Goal: Transaction & Acquisition: Book appointment/travel/reservation

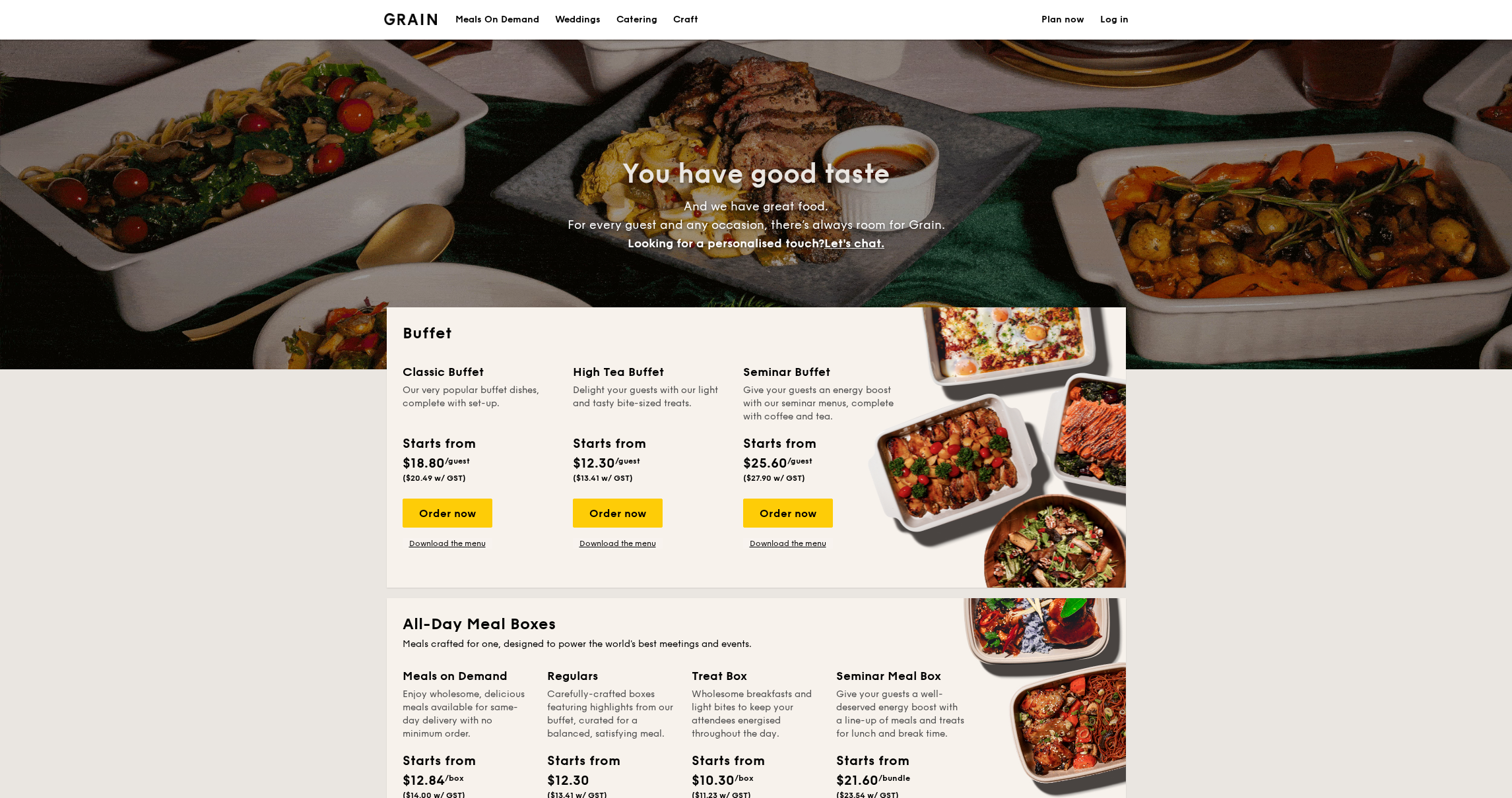
select select
click at [645, 13] on h1 "Catering" at bounding box center [636, 20] width 41 height 40
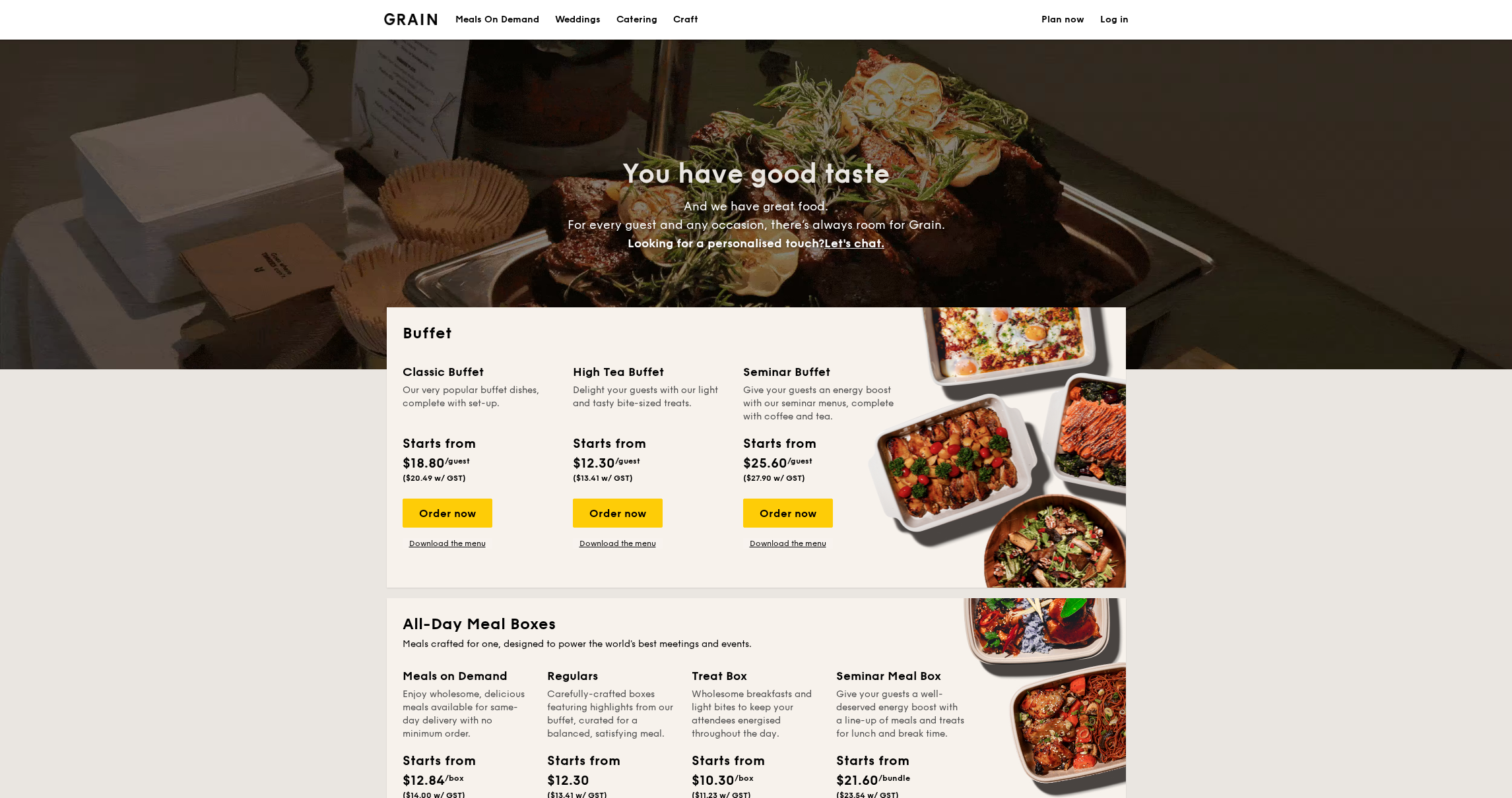
click at [636, 14] on h1 "Catering" at bounding box center [636, 20] width 41 height 40
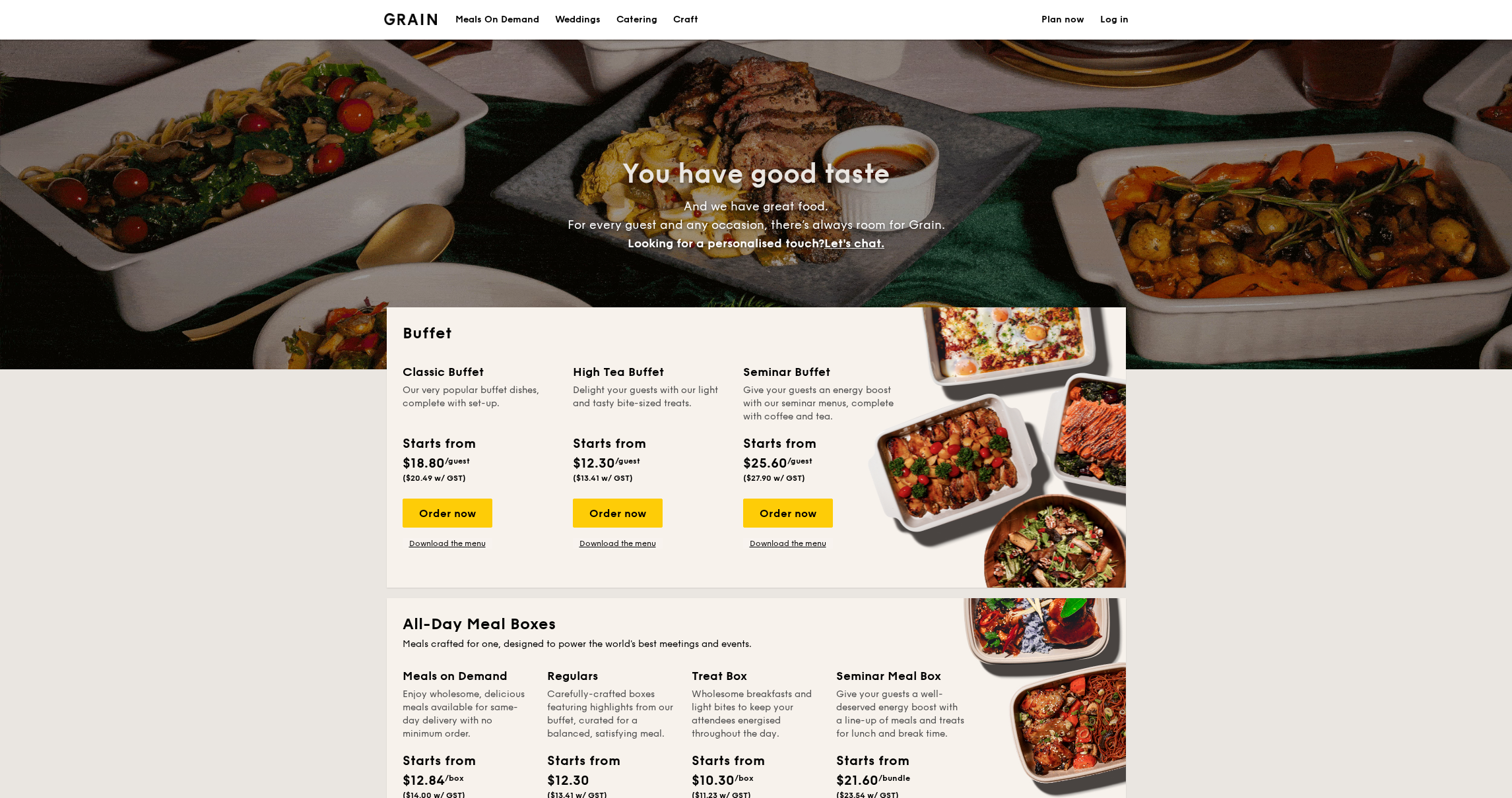
click at [636, 23] on h1 "Catering" at bounding box center [636, 20] width 41 height 40
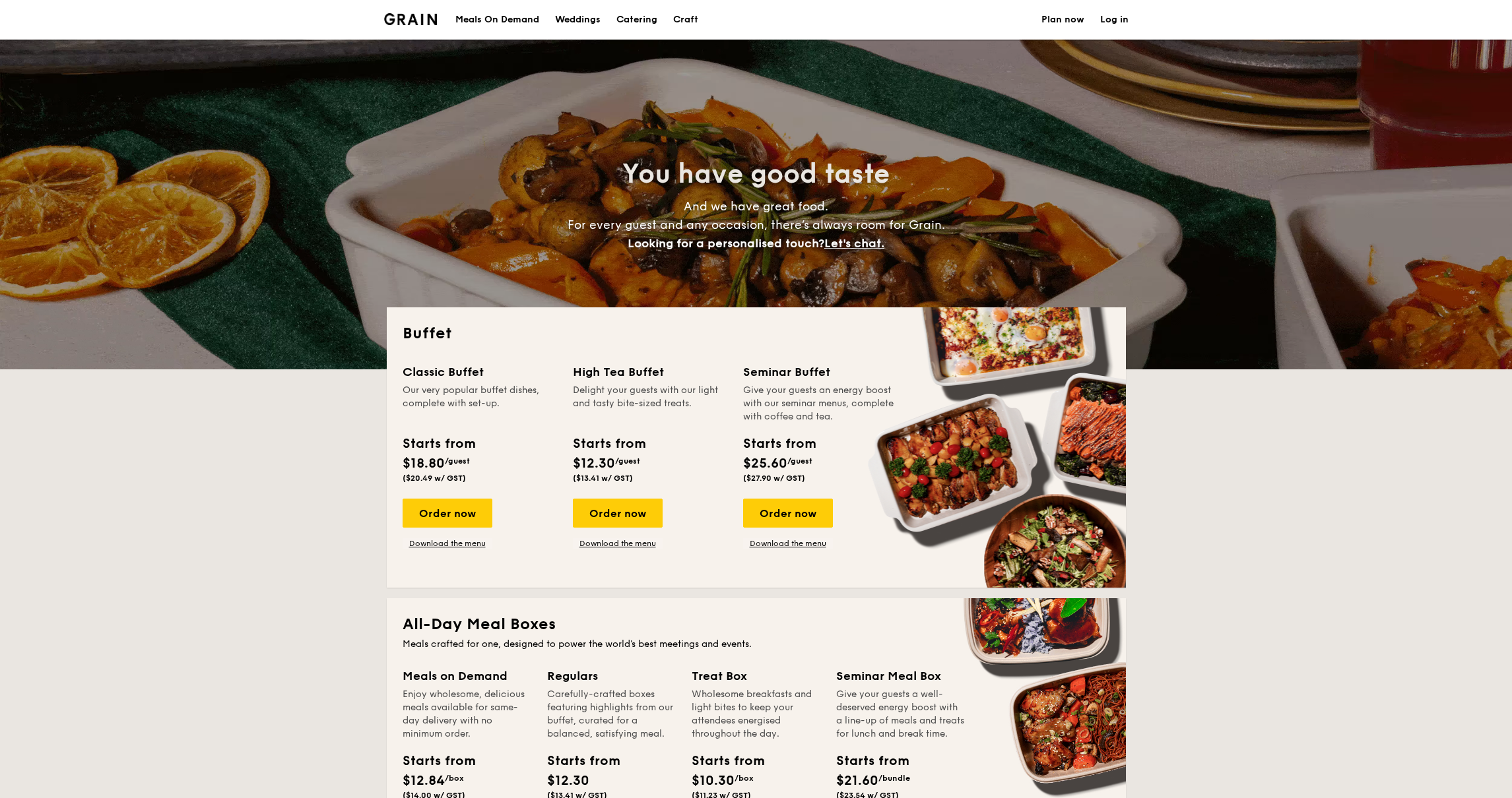
click at [636, 23] on h1 "Catering" at bounding box center [636, 20] width 41 height 40
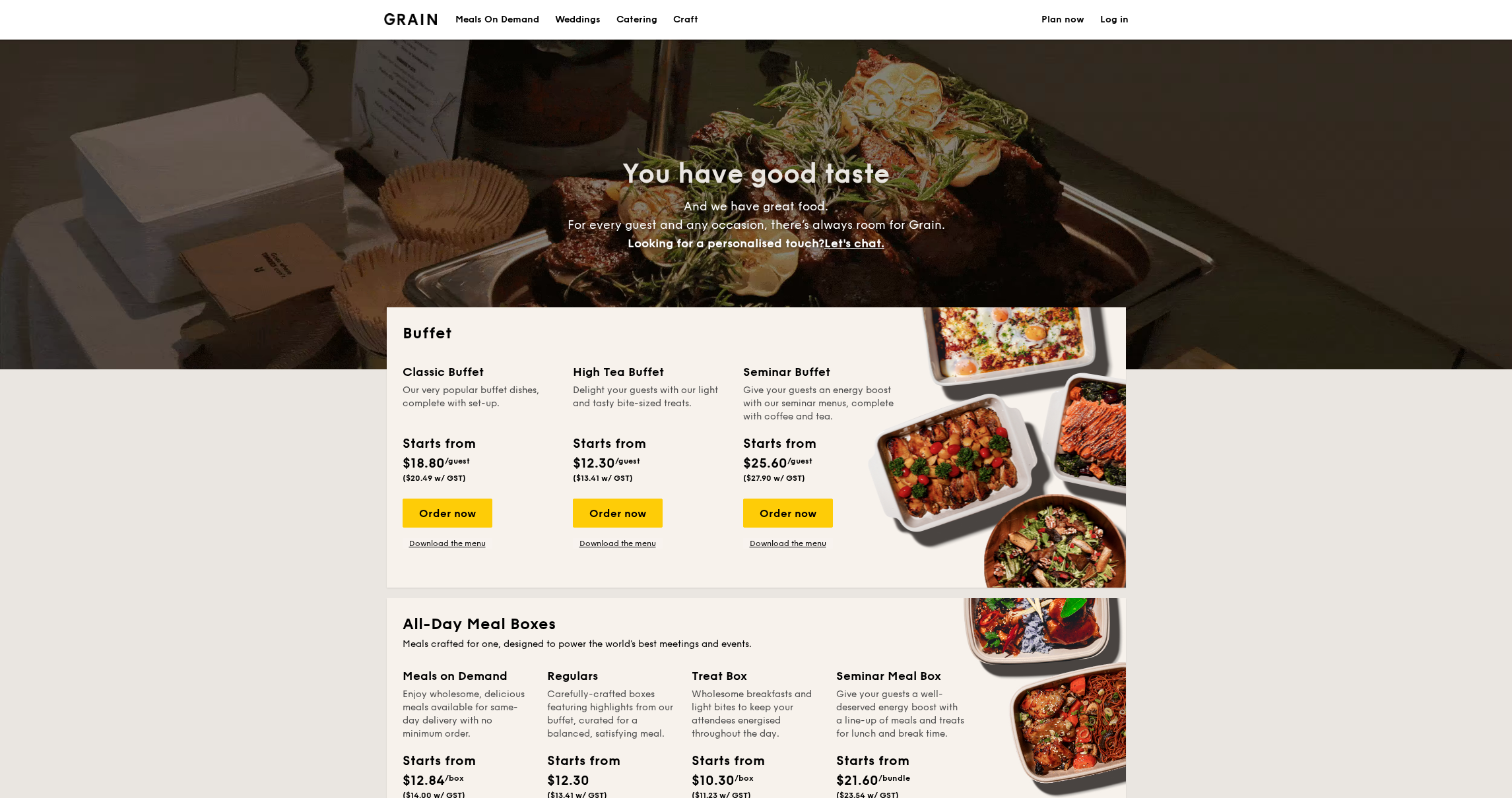
click at [636, 23] on h1 "Catering" at bounding box center [636, 20] width 41 height 40
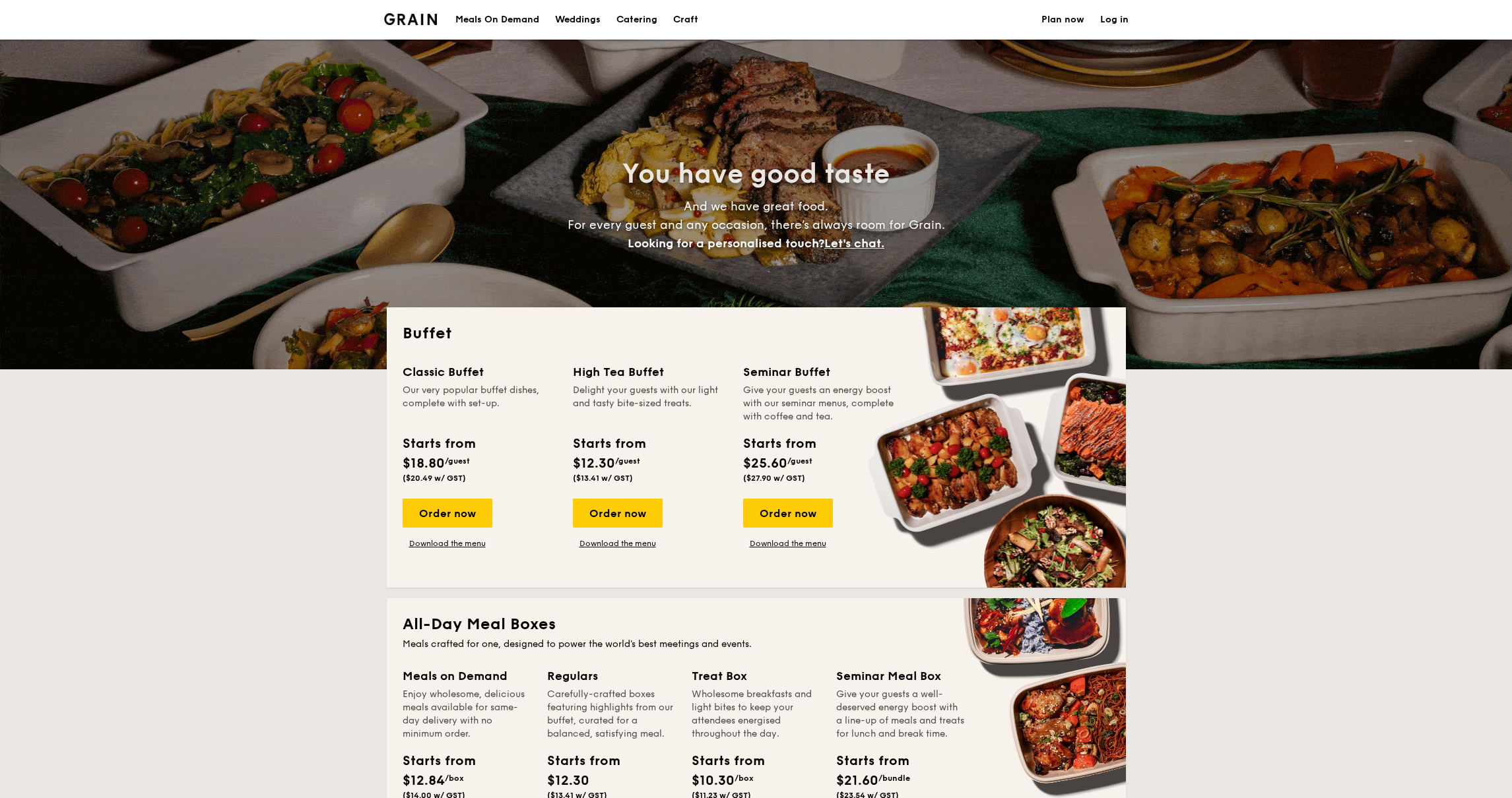
click at [636, 23] on h1 "Catering" at bounding box center [636, 20] width 41 height 40
click at [580, 21] on div "Weddings" at bounding box center [578, 20] width 45 height 40
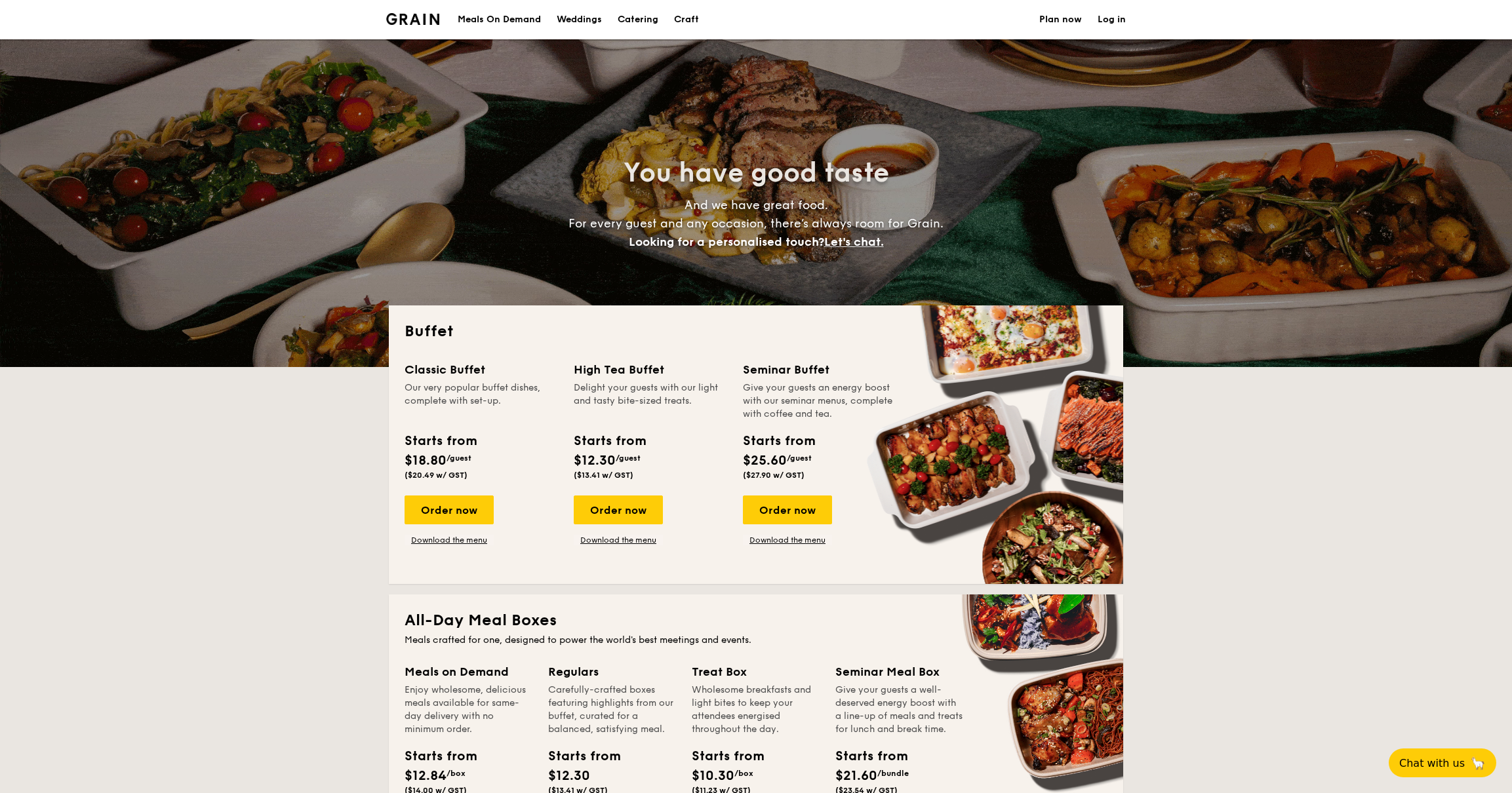
select select
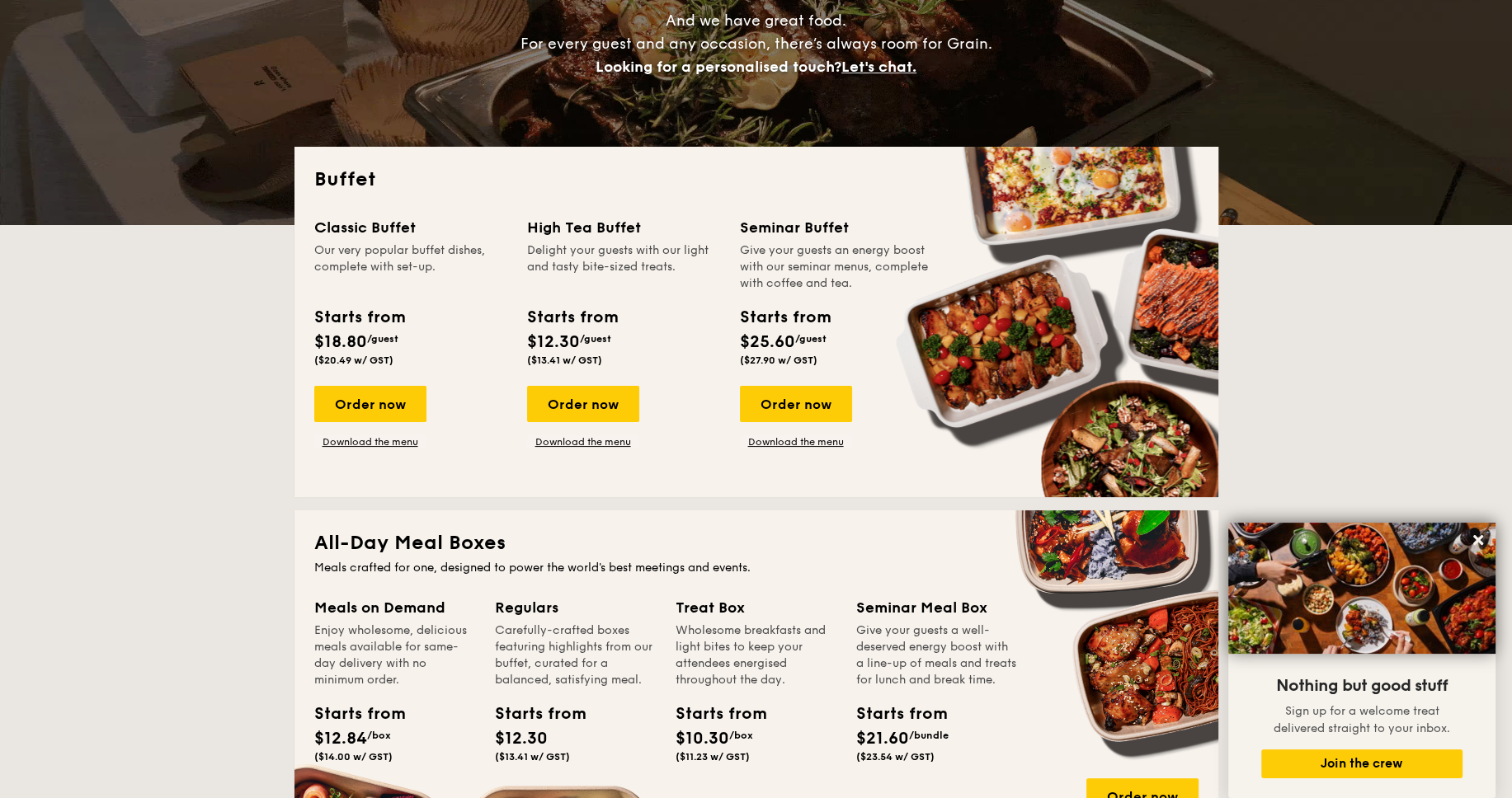
scroll to position [237, 0]
